Goal: Task Accomplishment & Management: Use online tool/utility

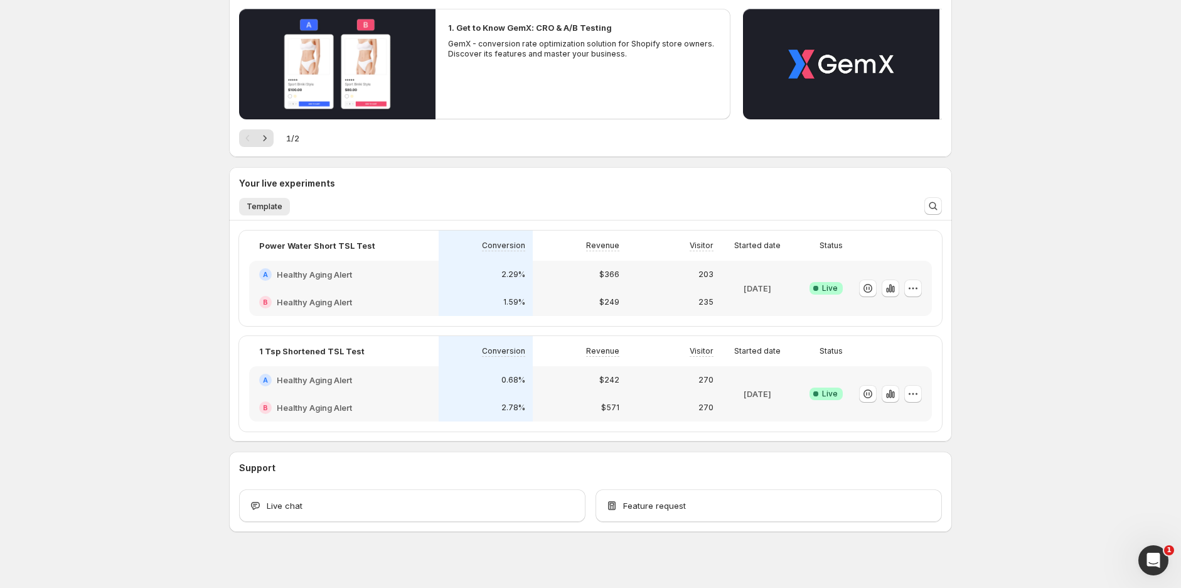
scroll to position [151, 0]
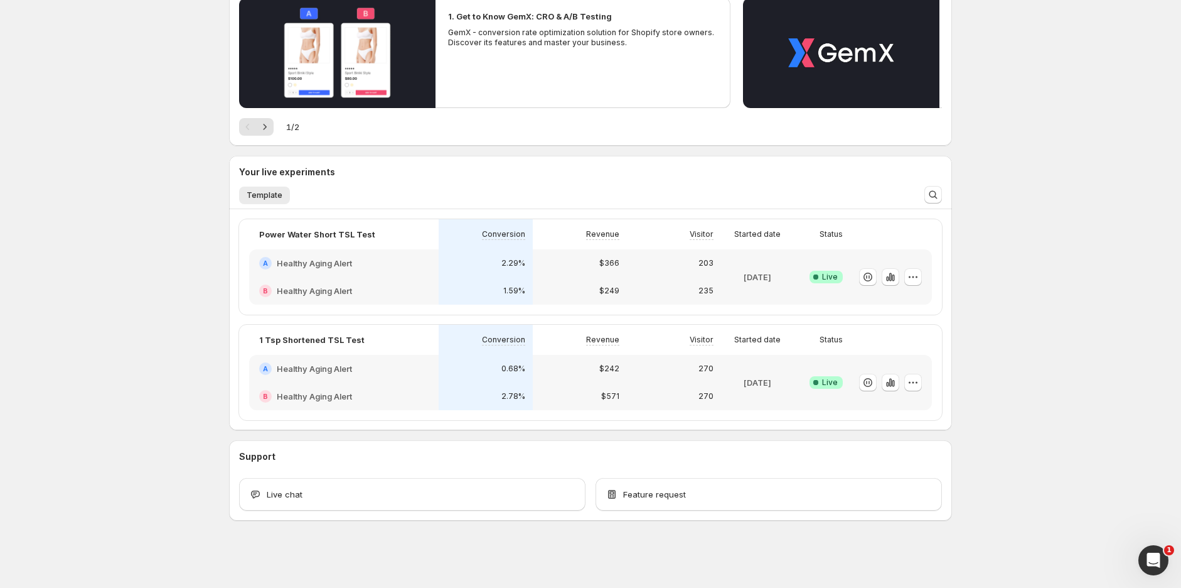
click at [389, 274] on div "A Healthy Aging Alert" at bounding box center [344, 263] width 190 height 28
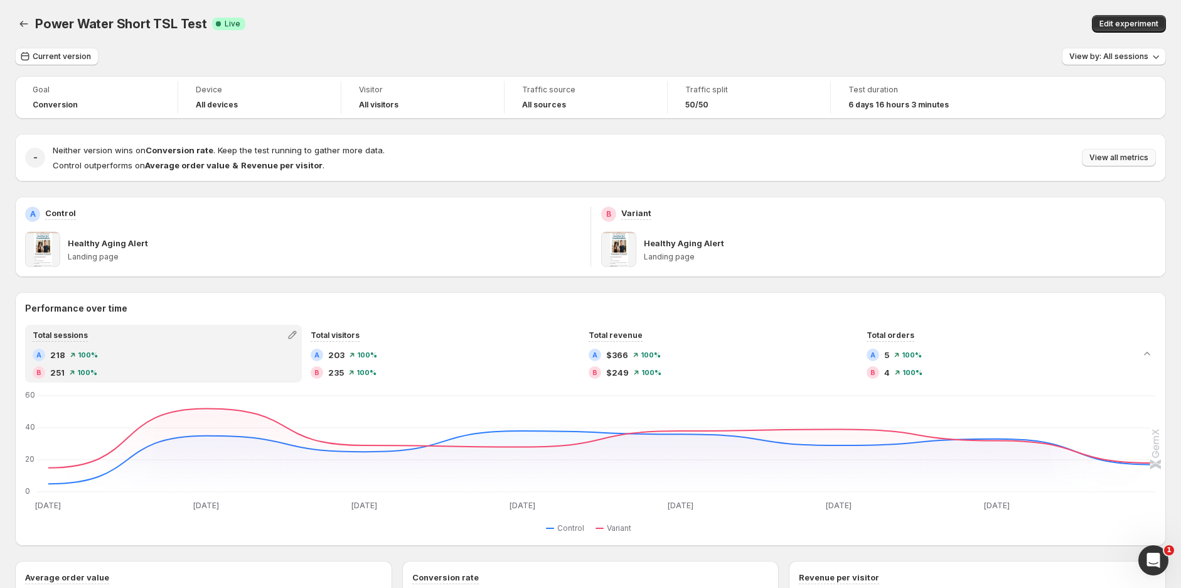
click at [1120, 162] on span "View all metrics" at bounding box center [1119, 158] width 59 height 10
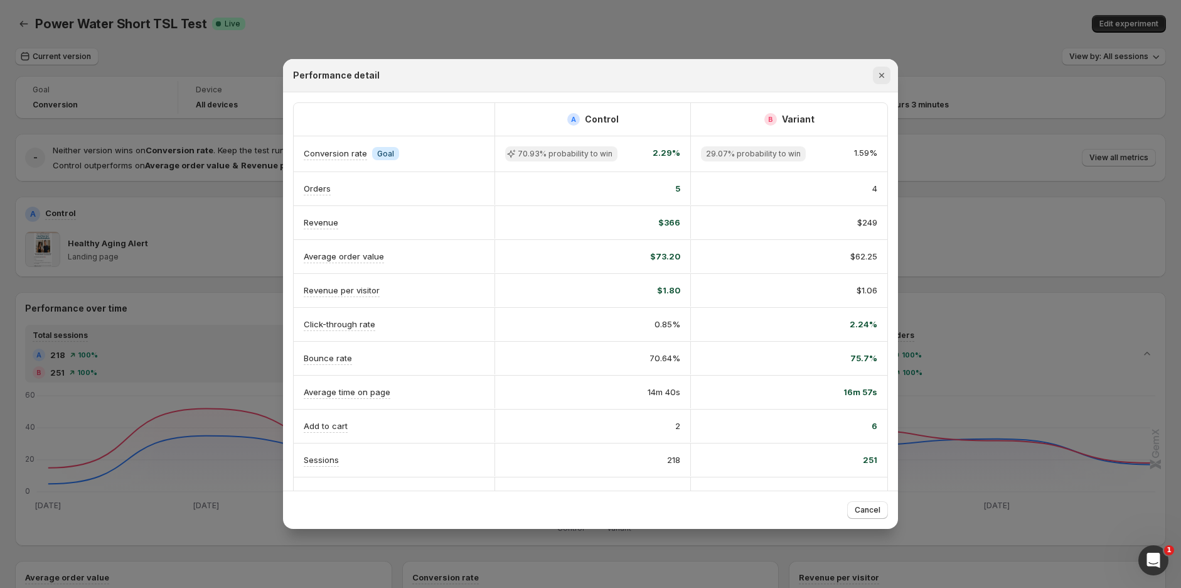
click at [878, 78] on icon "Close" at bounding box center [882, 75] width 13 height 13
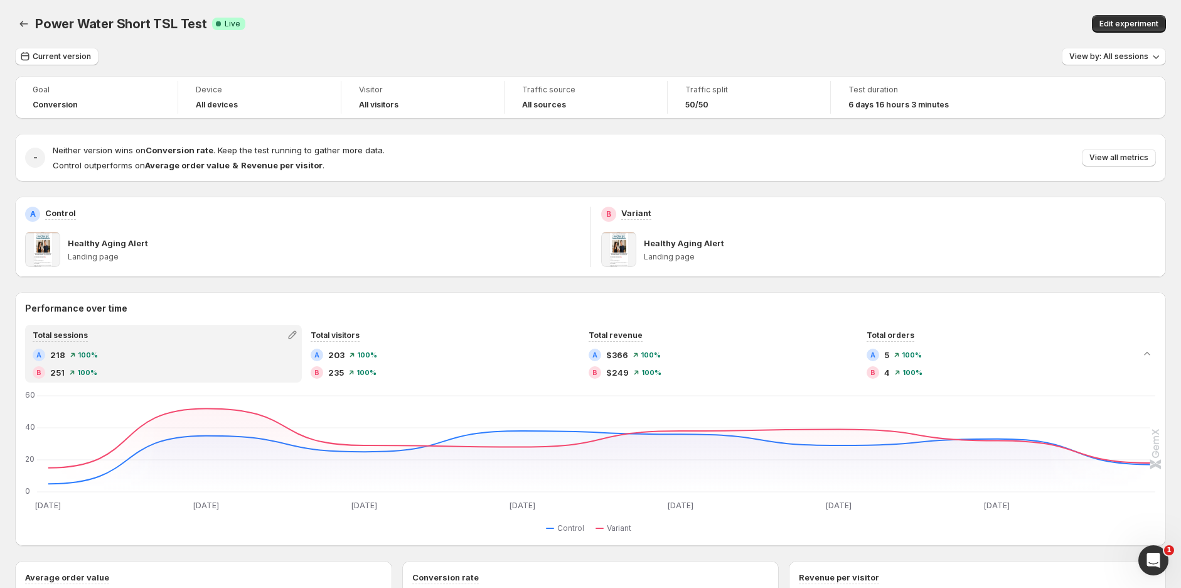
click at [13, 22] on div "Power Water Short TSL Test. This page is ready Power Water Short TSL Test Succe…" at bounding box center [590, 555] width 1181 height 1111
drag, startPoint x: 16, startPoint y: 23, endPoint x: 23, endPoint y: 24, distance: 7.8
click at [16, 23] on button "Back" at bounding box center [24, 24] width 18 height 18
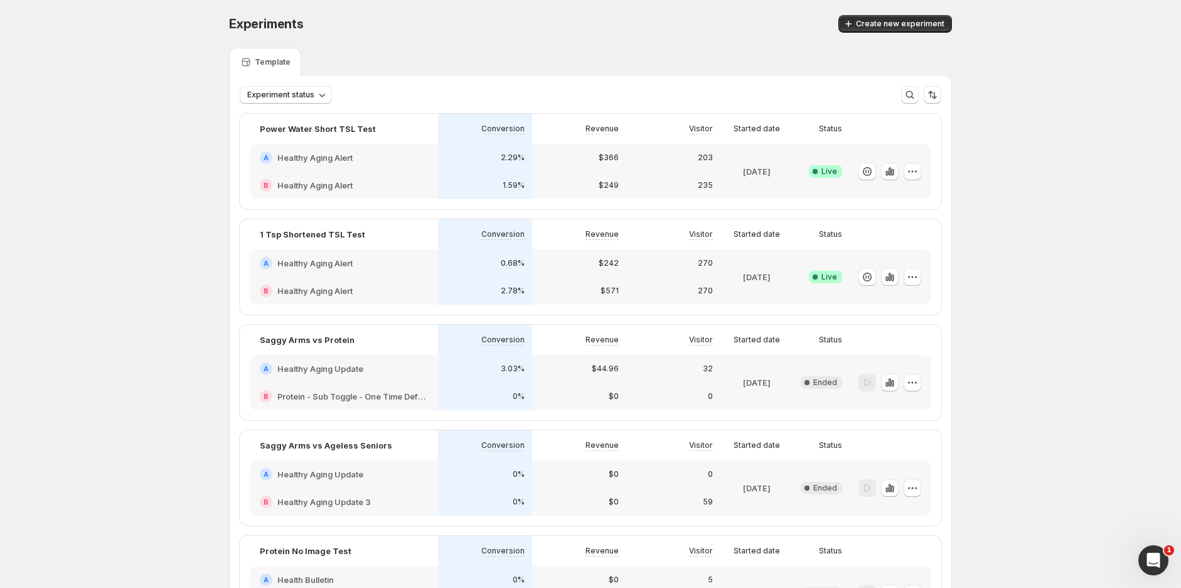
click at [377, 269] on div "A Healthy Aging Alert" at bounding box center [344, 263] width 188 height 28
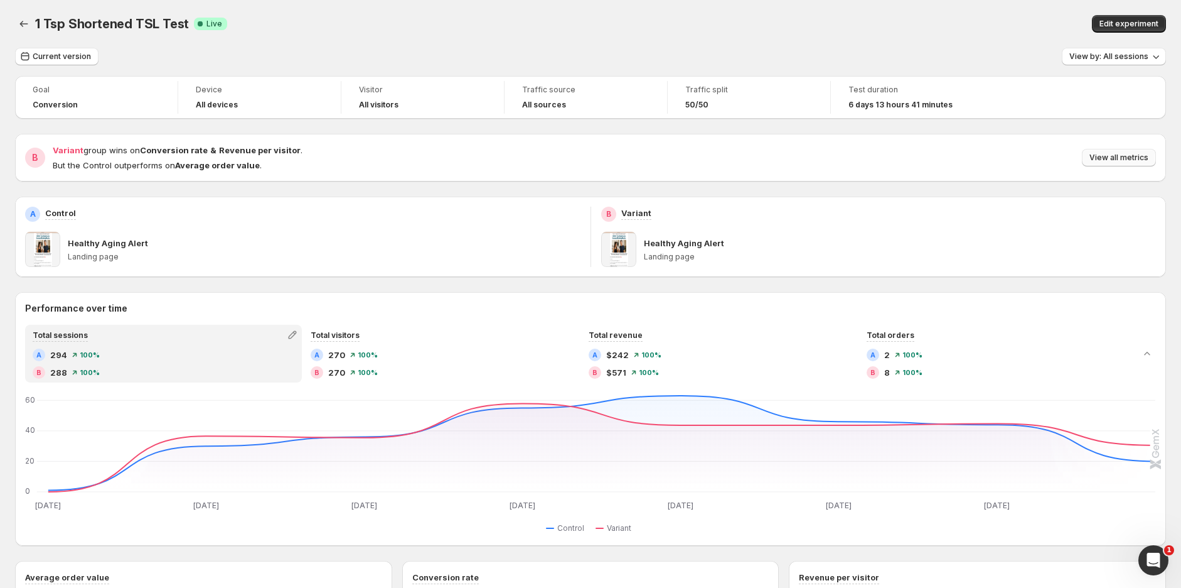
click at [1122, 157] on span "View all metrics" at bounding box center [1119, 158] width 59 height 10
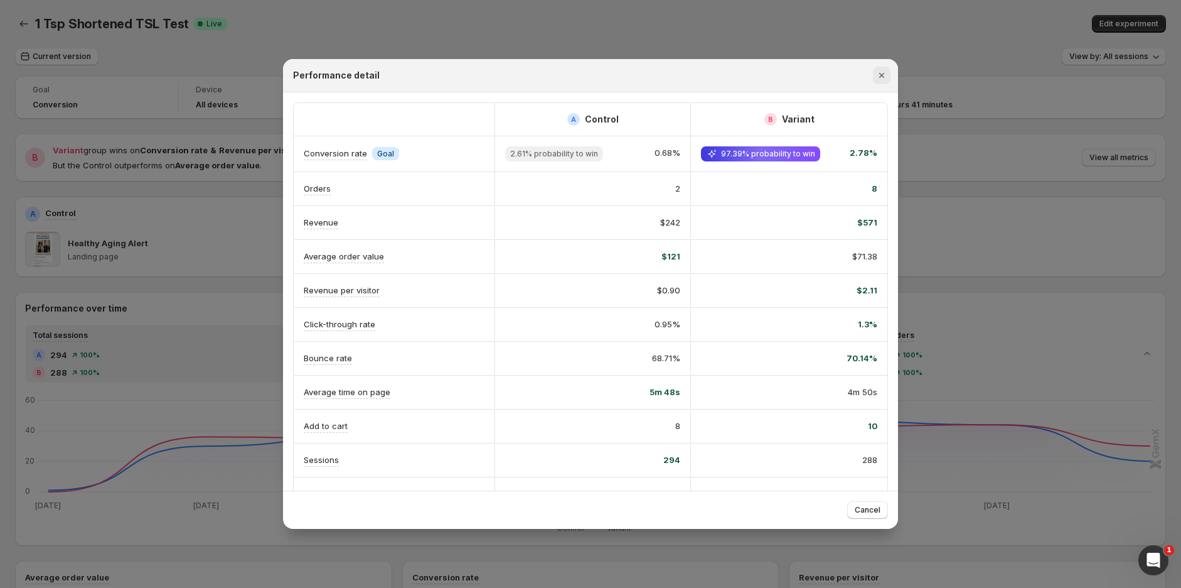
click at [881, 75] on icon "Close" at bounding box center [881, 75] width 5 height 5
